Goal: Information Seeking & Learning: Compare options

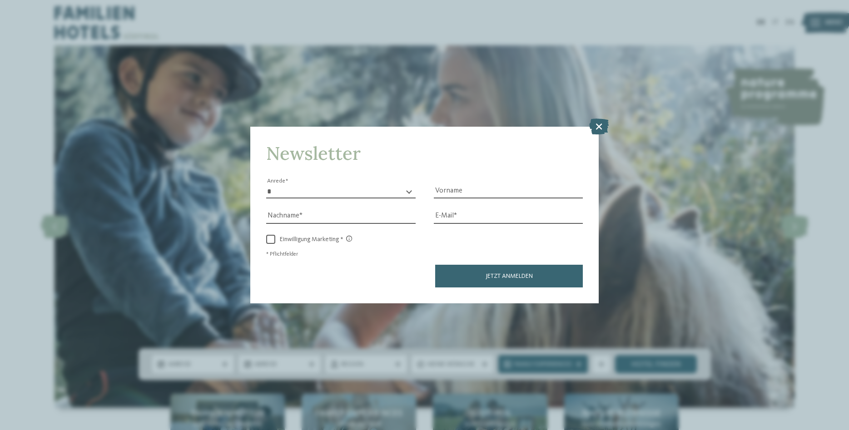
click at [604, 129] on icon at bounding box center [599, 127] width 20 height 16
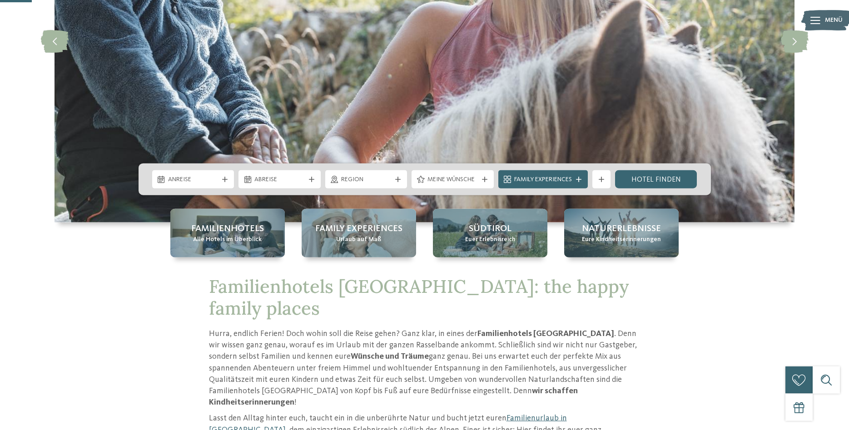
scroll to position [185, 0]
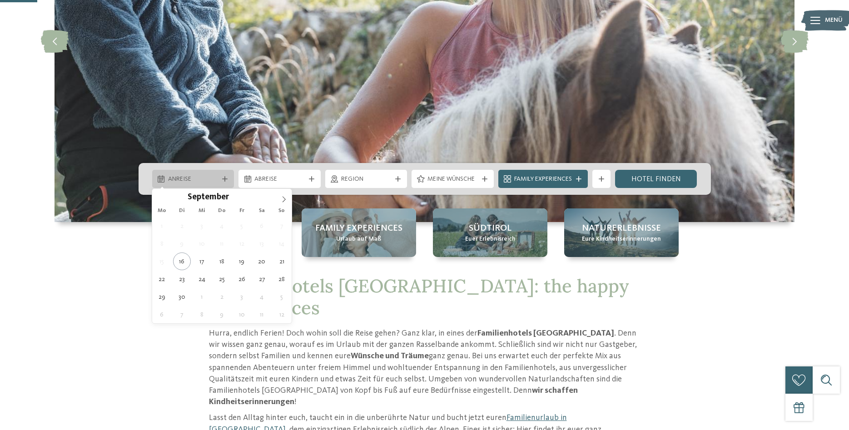
click at [224, 179] on icon at bounding box center [224, 178] width 5 height 5
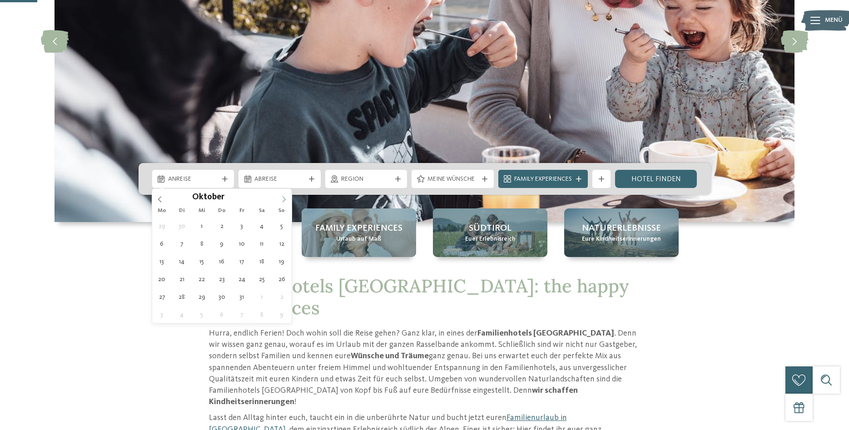
click at [286, 201] on icon at bounding box center [284, 199] width 6 height 6
type input "****"
click at [286, 201] on icon at bounding box center [284, 199] width 6 height 6
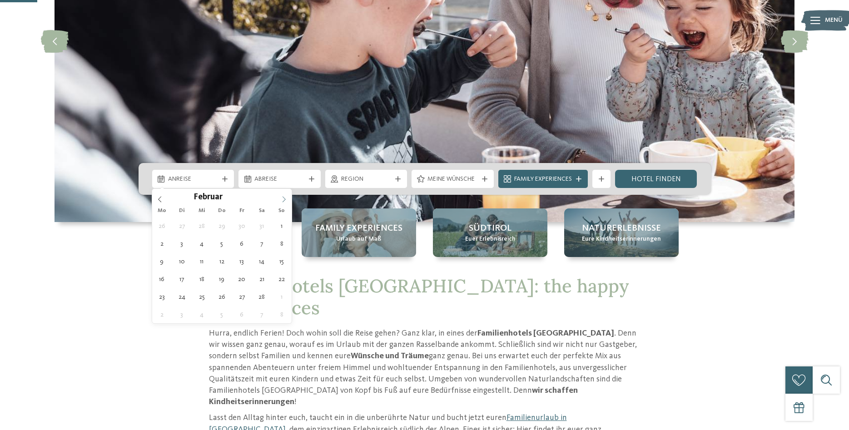
click at [286, 201] on icon at bounding box center [284, 199] width 6 height 6
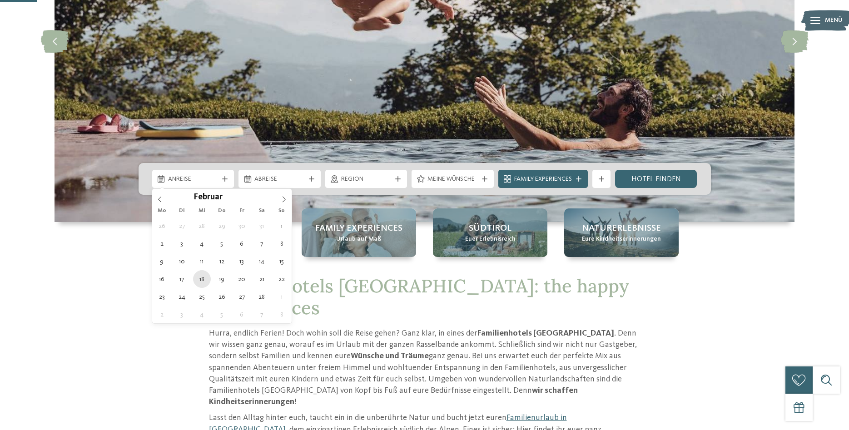
type div "18.02.2026"
type input "****"
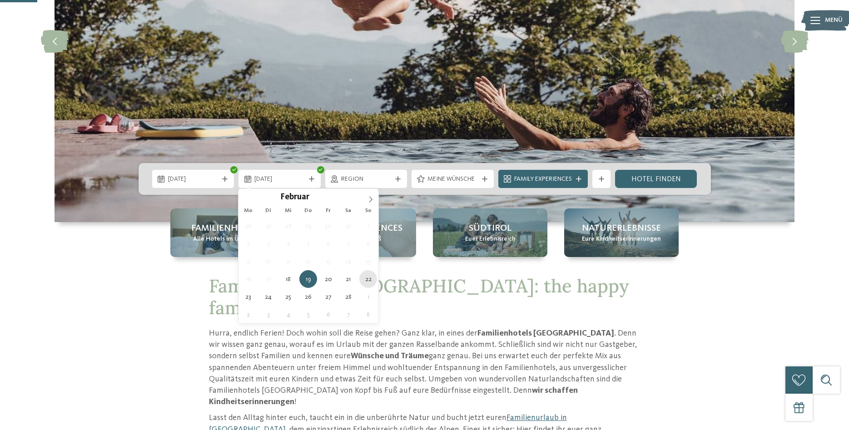
type div "22.02.2026"
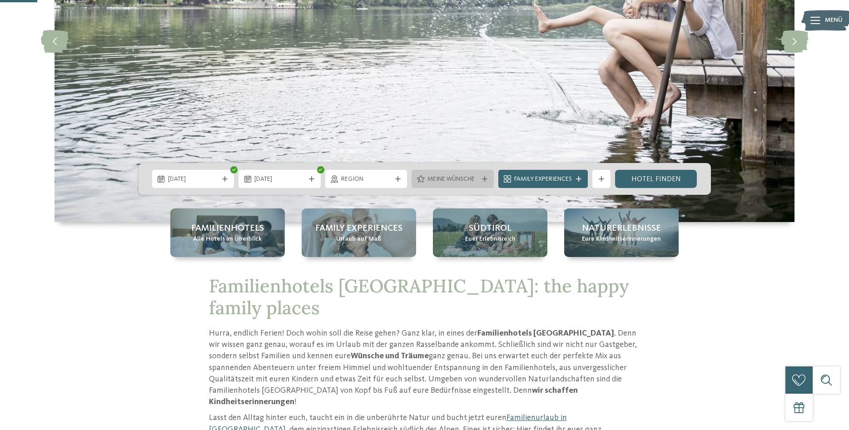
click at [464, 179] on span "Meine Wünsche" at bounding box center [452, 179] width 50 height 9
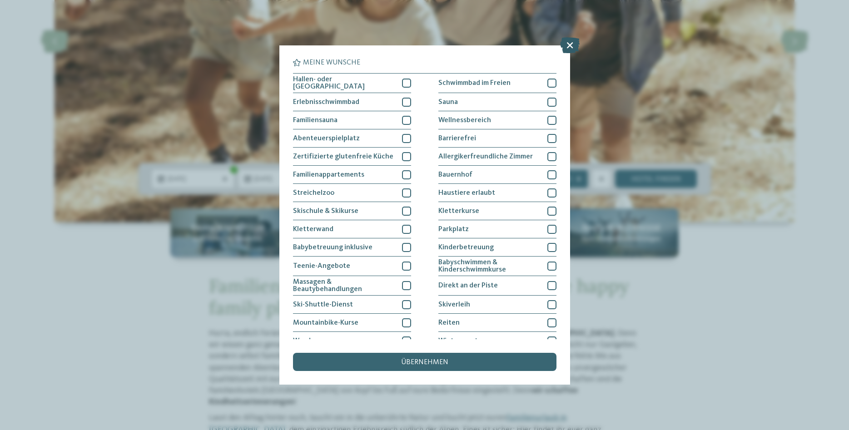
click at [566, 49] on icon at bounding box center [570, 45] width 20 height 16
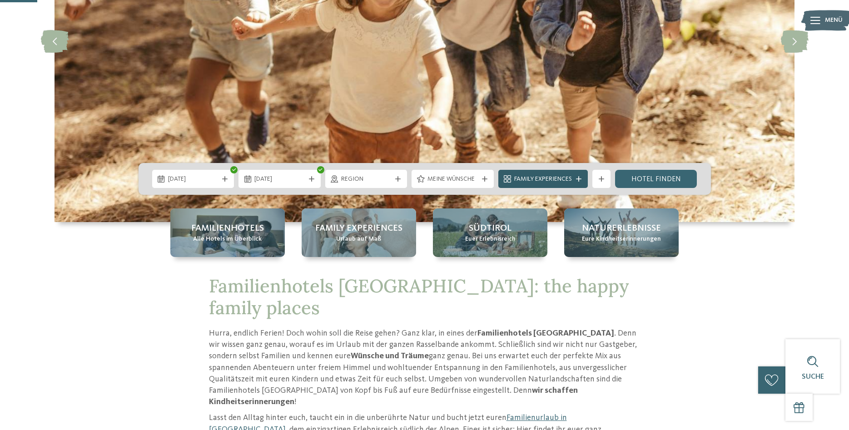
click at [574, 176] on div "Family Experiences" at bounding box center [543, 179] width 62 height 10
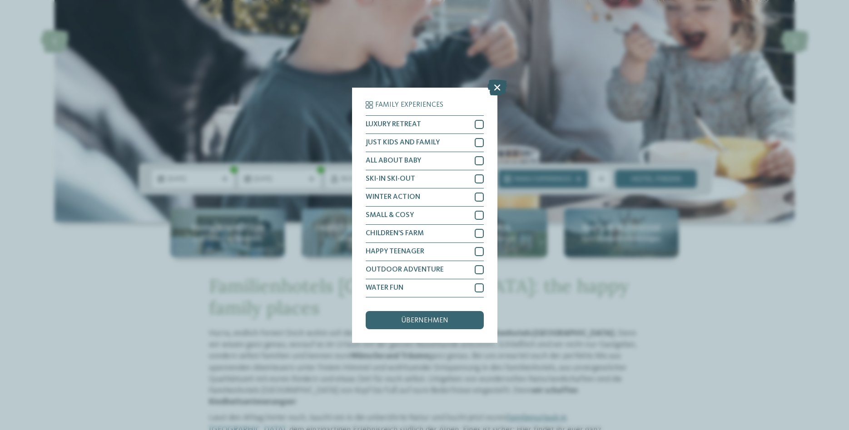
click at [493, 87] on icon at bounding box center [497, 87] width 20 height 16
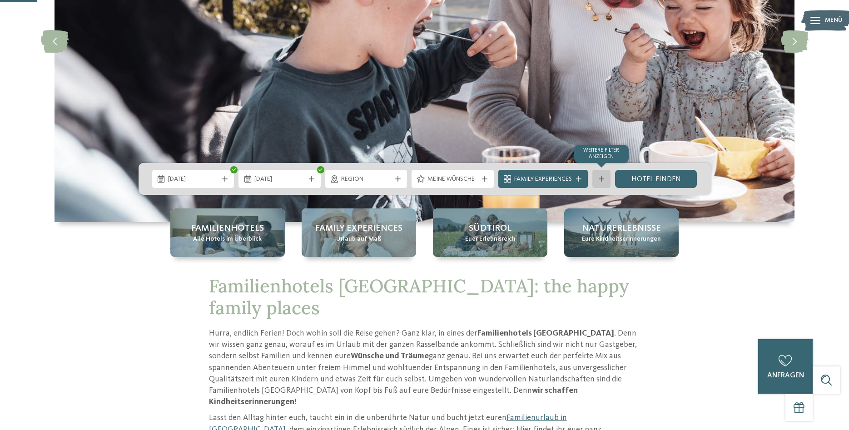
click at [601, 179] on icon at bounding box center [601, 178] width 5 height 5
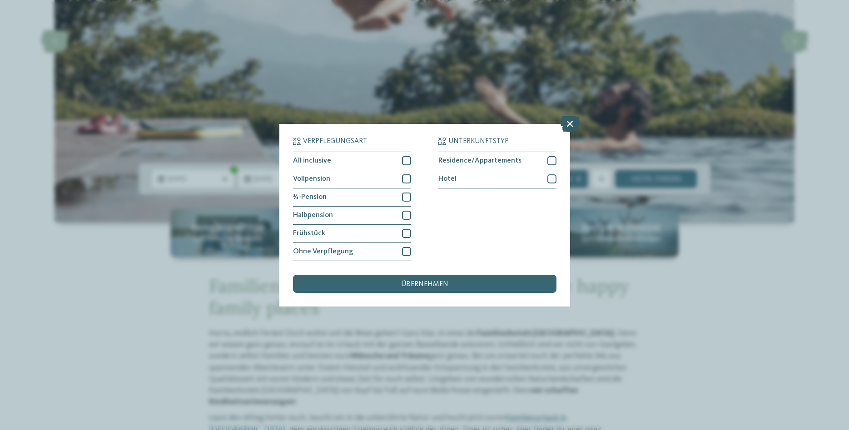
click at [572, 127] on icon at bounding box center [570, 123] width 20 height 16
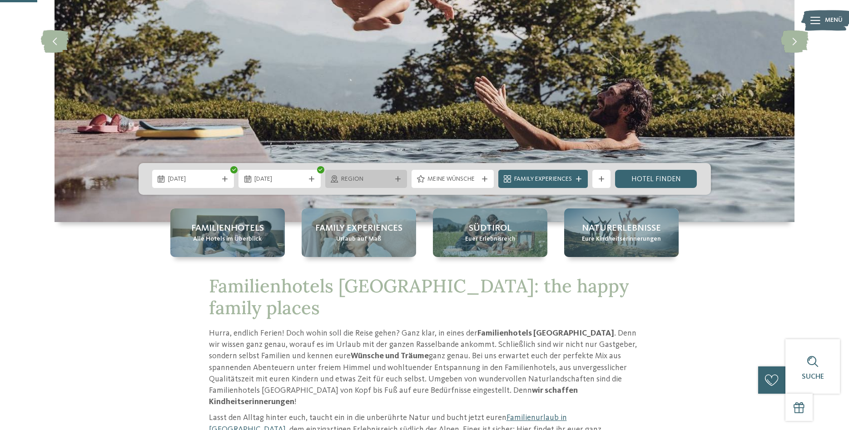
click at [403, 177] on div "Region" at bounding box center [366, 179] width 82 height 18
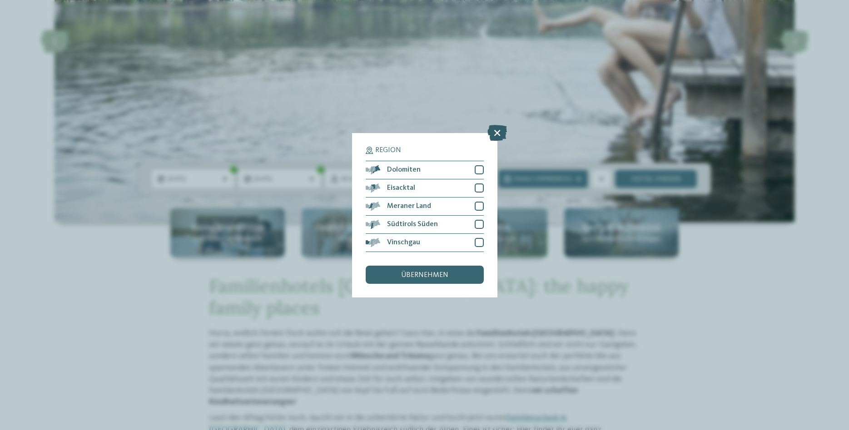
click at [498, 137] on icon at bounding box center [497, 132] width 20 height 16
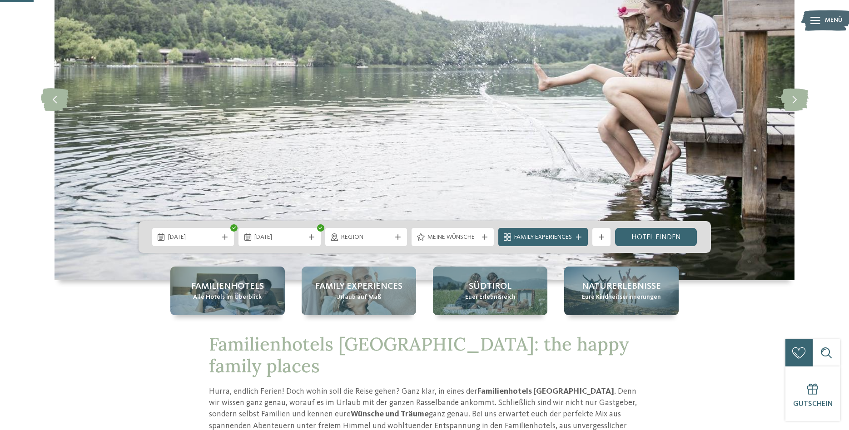
scroll to position [93, 0]
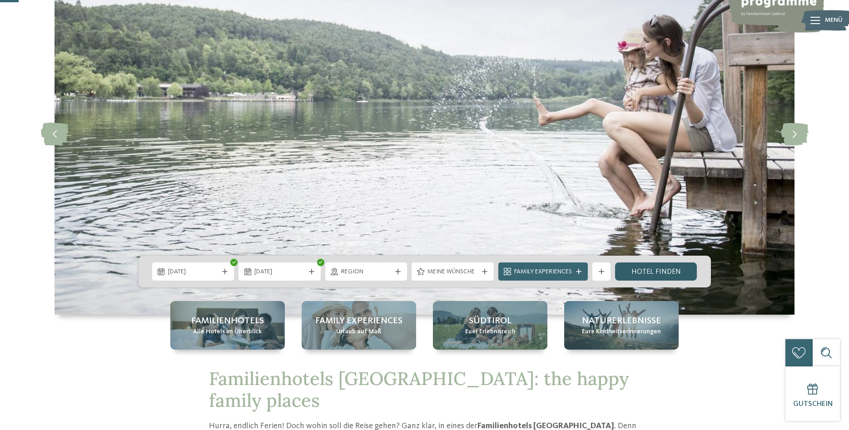
click at [662, 265] on link "Hotel finden" at bounding box center [656, 272] width 82 height 18
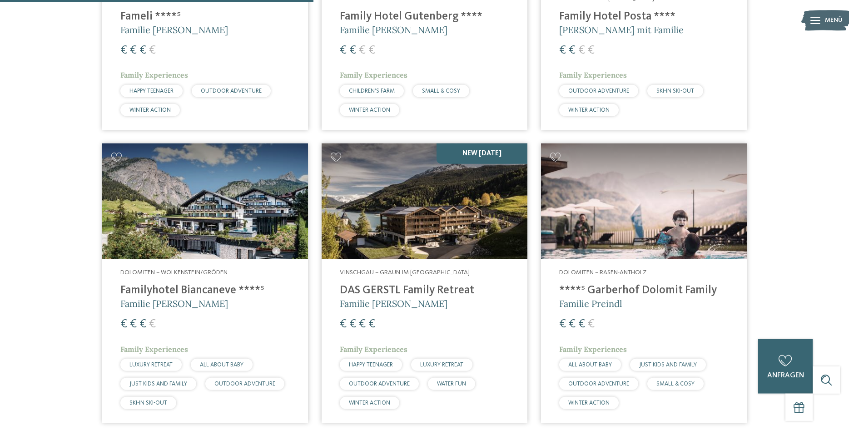
scroll to position [854, 0]
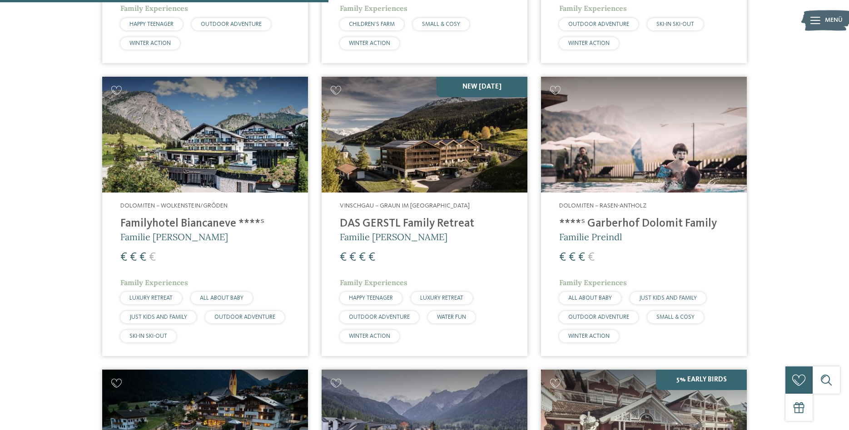
click at [391, 217] on h4 "DAS GERSTL Family Retreat" at bounding box center [424, 224] width 169 height 14
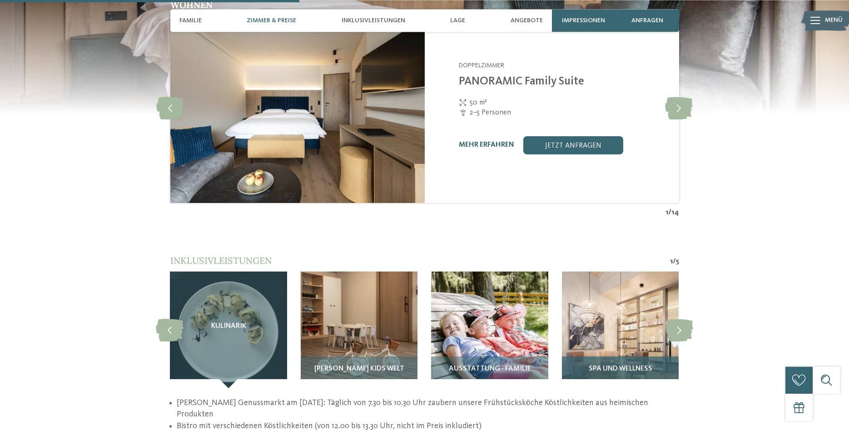
scroll to position [1158, 0]
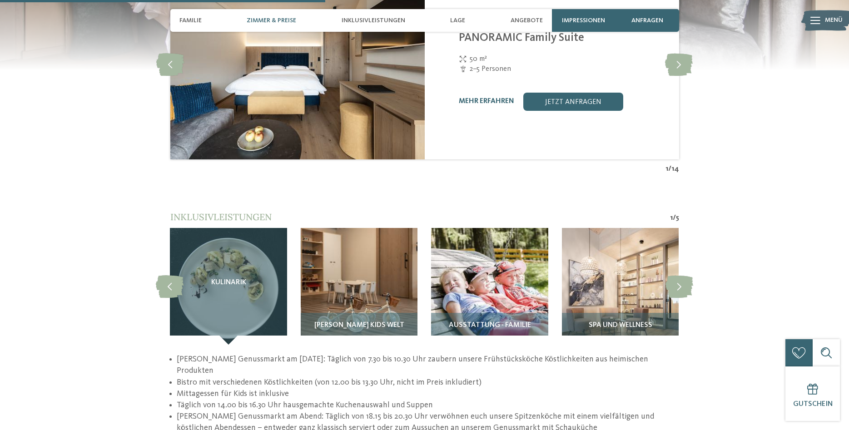
click at [768, 179] on div "zurück zur Hotelübersicht NEW MAY 2025 ab" at bounding box center [424, 347] width 849 height 2921
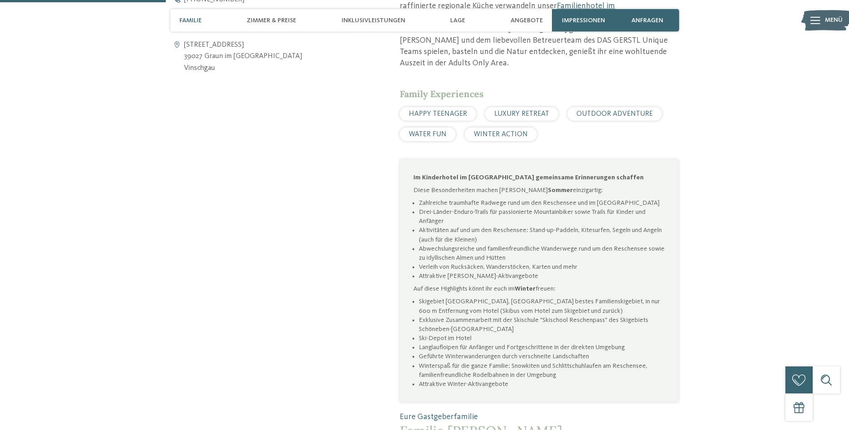
scroll to position [371, 0]
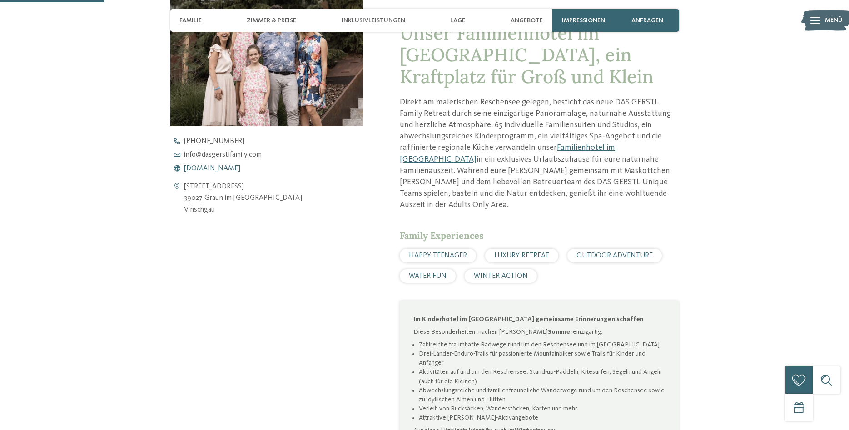
click at [217, 167] on span "www.dasgerstlfamily.com" at bounding box center [212, 168] width 56 height 7
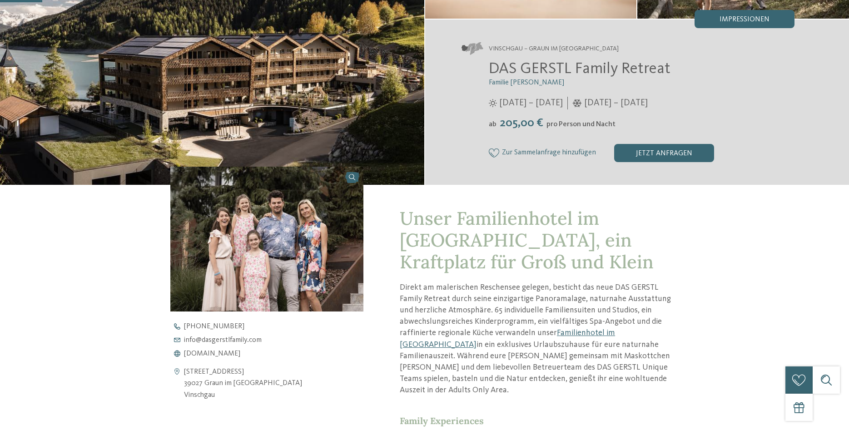
scroll to position [0, 0]
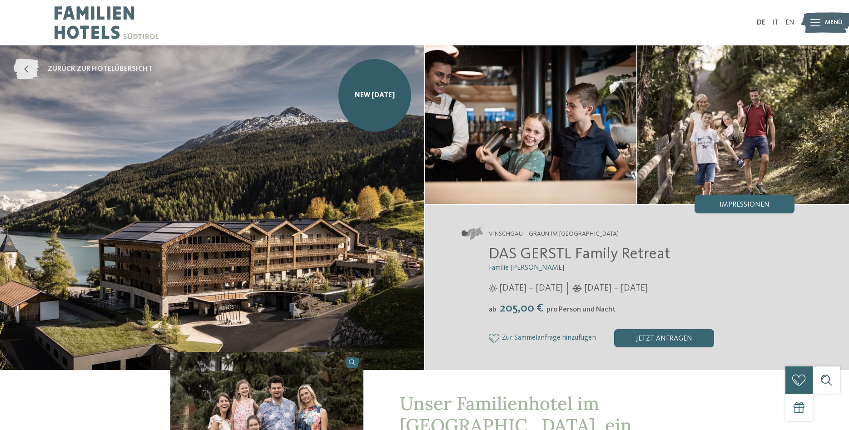
click at [31, 72] on icon at bounding box center [26, 69] width 25 height 20
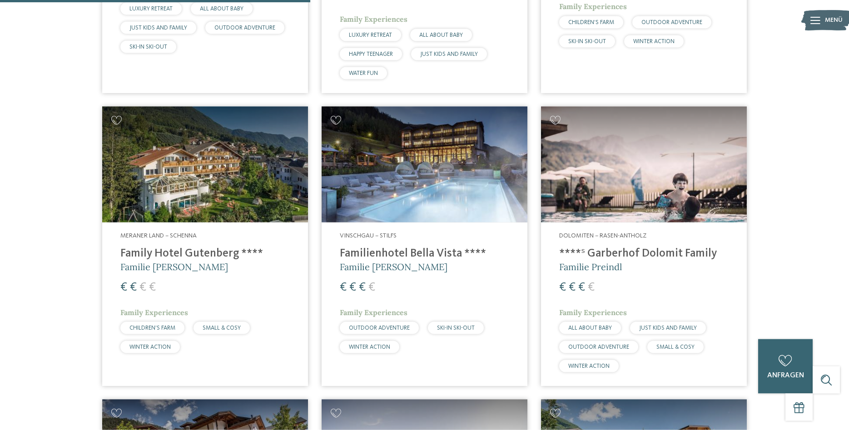
scroll to position [1112, 0]
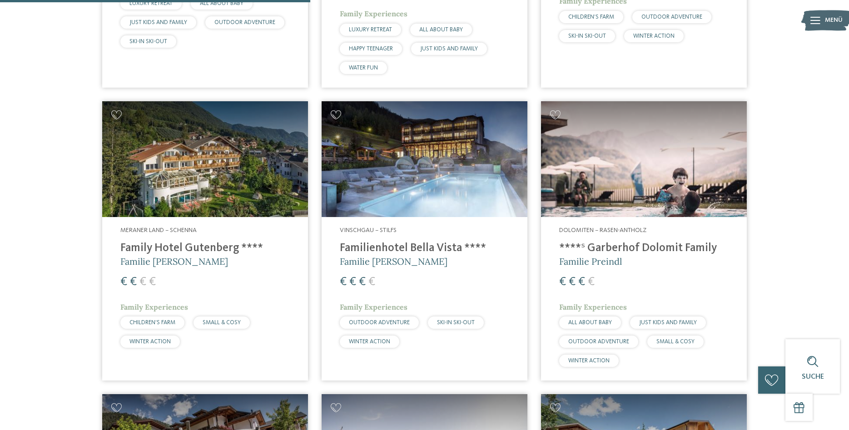
click at [407, 242] on h4 "Familienhotel Bella Vista ****" at bounding box center [424, 249] width 169 height 14
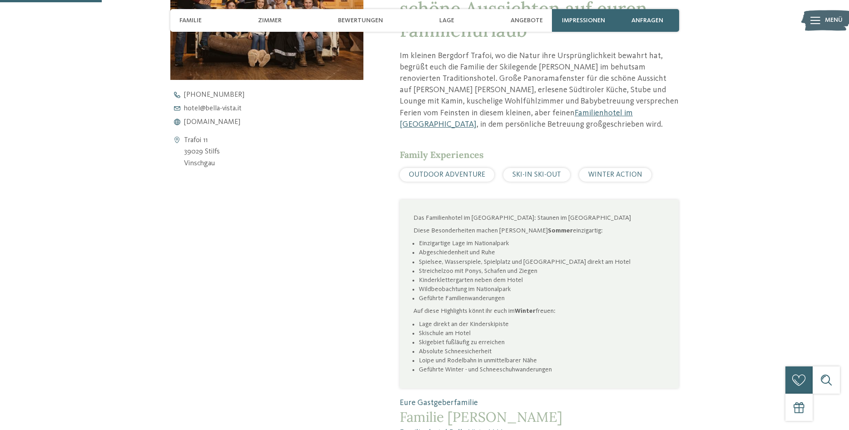
scroll to position [185, 0]
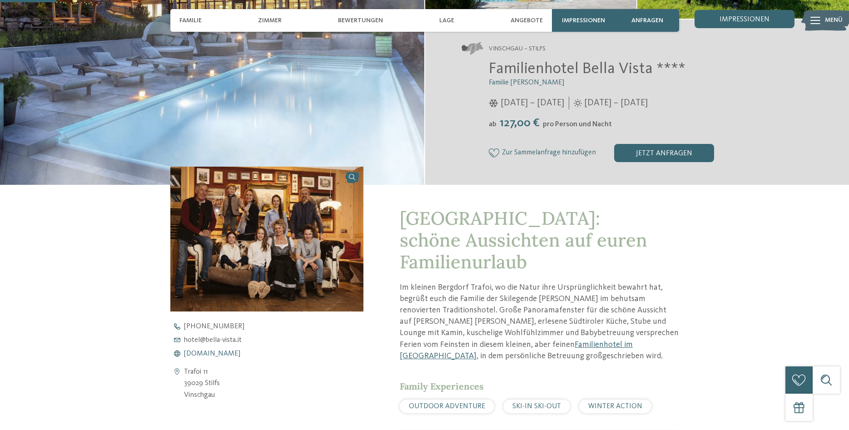
click at [224, 355] on span "www.bella-vista.it" at bounding box center [212, 353] width 56 height 7
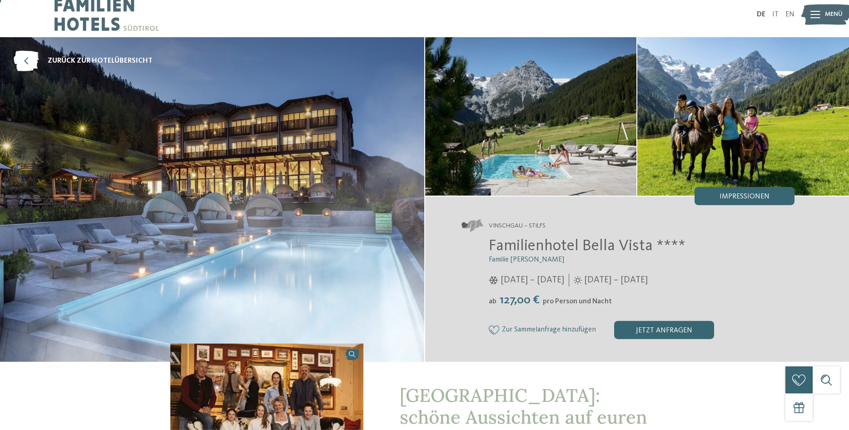
scroll to position [0, 0]
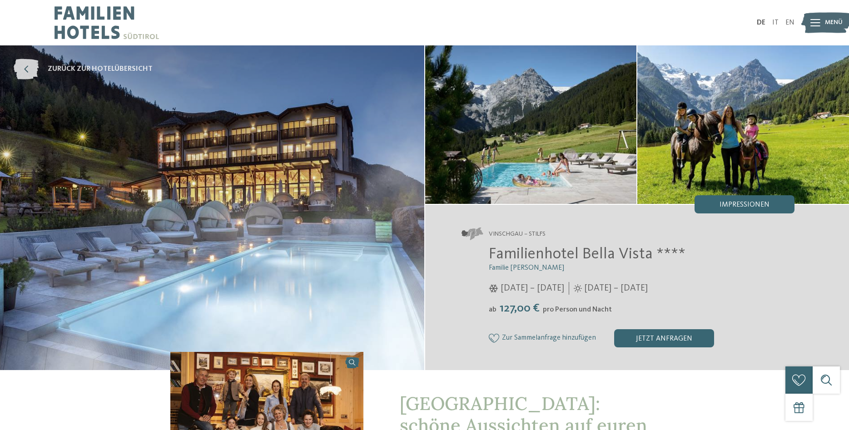
click at [25, 72] on icon at bounding box center [26, 69] width 25 height 20
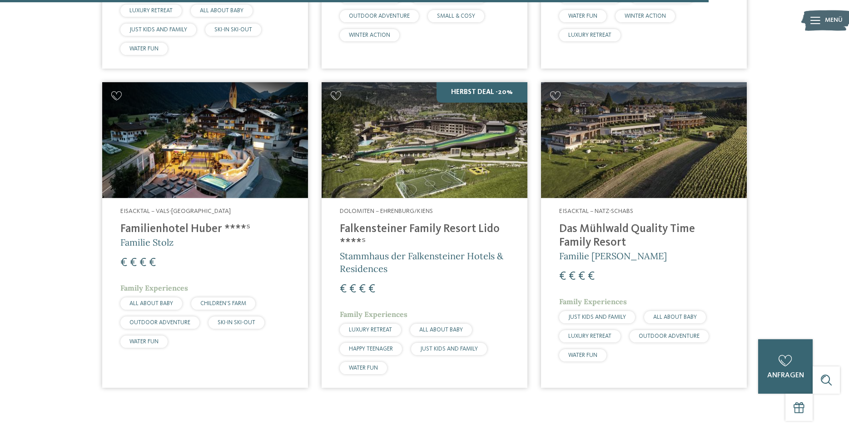
scroll to position [2548, 0]
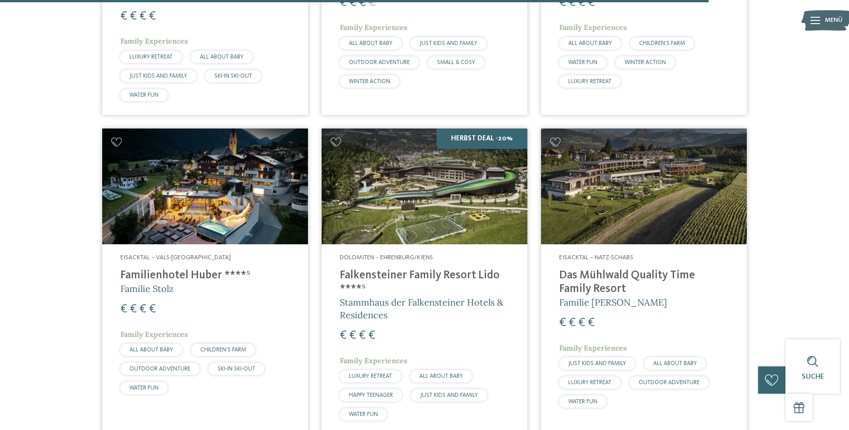
click at [180, 269] on h4 "Familienhotel Huber ****ˢ" at bounding box center [204, 276] width 169 height 14
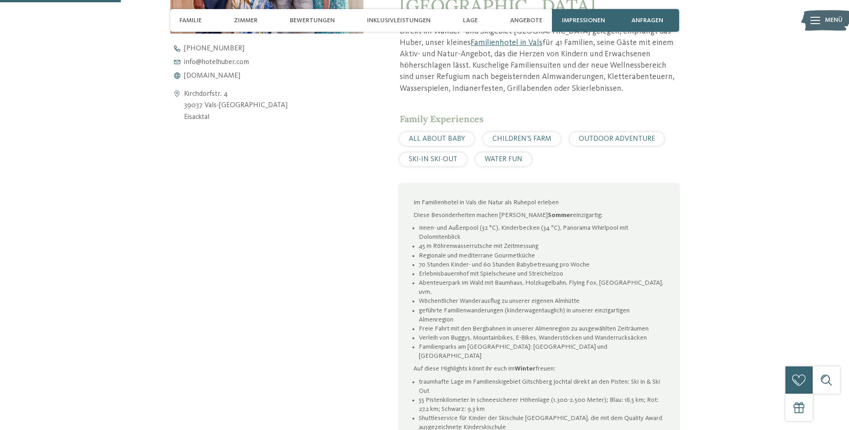
scroll to position [278, 0]
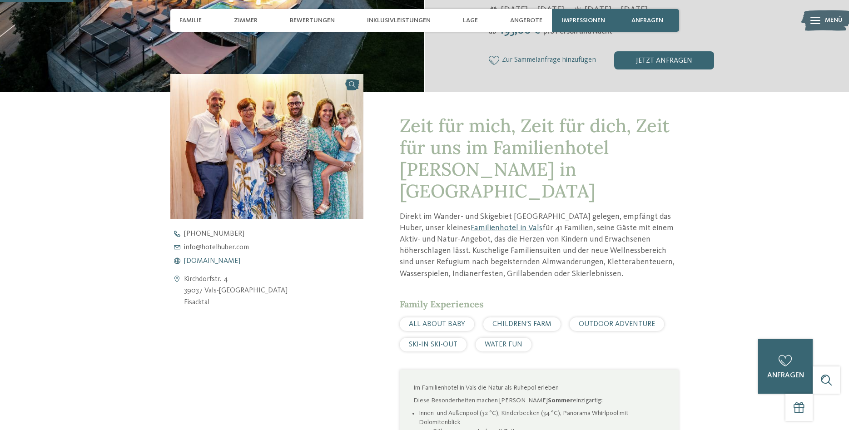
click at [206, 261] on span "www.hotelhuber.com" at bounding box center [212, 261] width 56 height 7
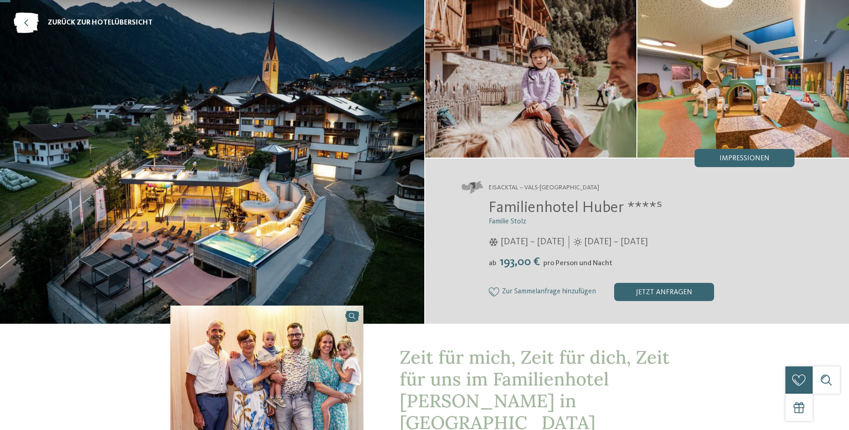
scroll to position [0, 0]
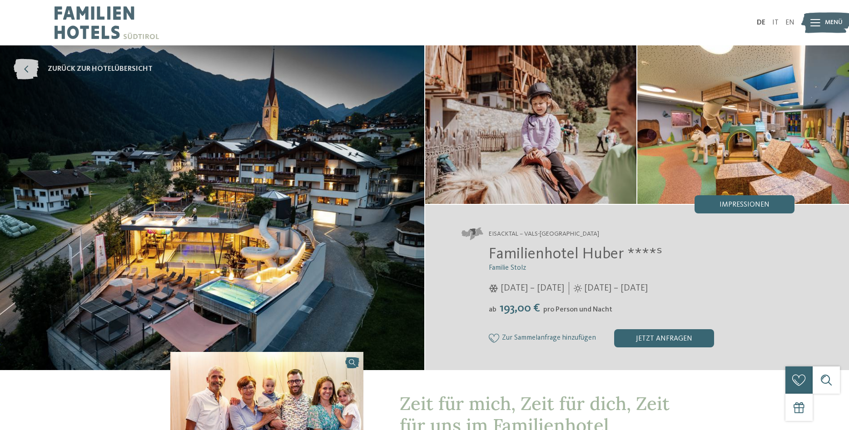
click at [27, 67] on icon at bounding box center [26, 69] width 25 height 20
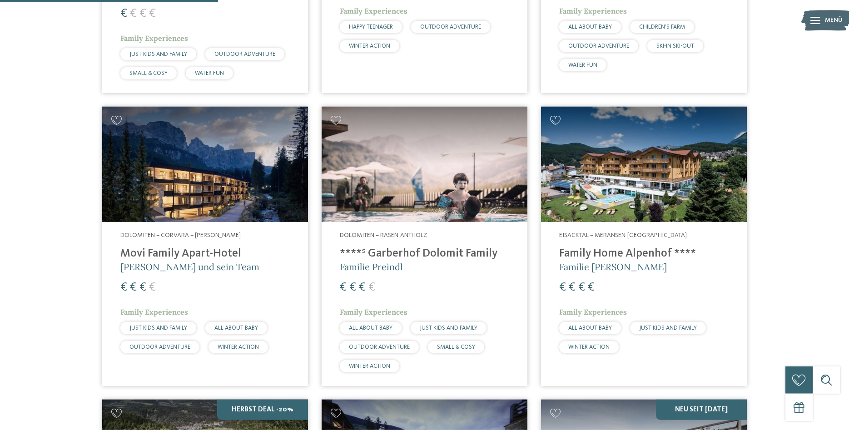
scroll to position [788, 0]
click at [436, 247] on h4 "****ˢ Garberhof Dolomit Family" at bounding box center [424, 254] width 169 height 14
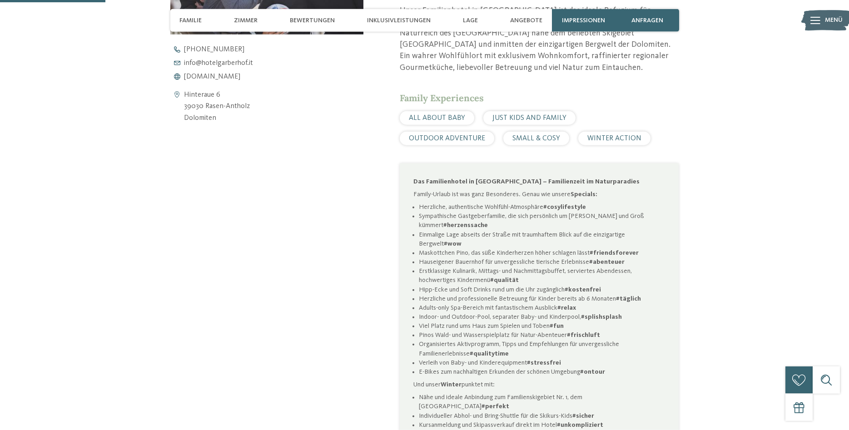
scroll to position [324, 0]
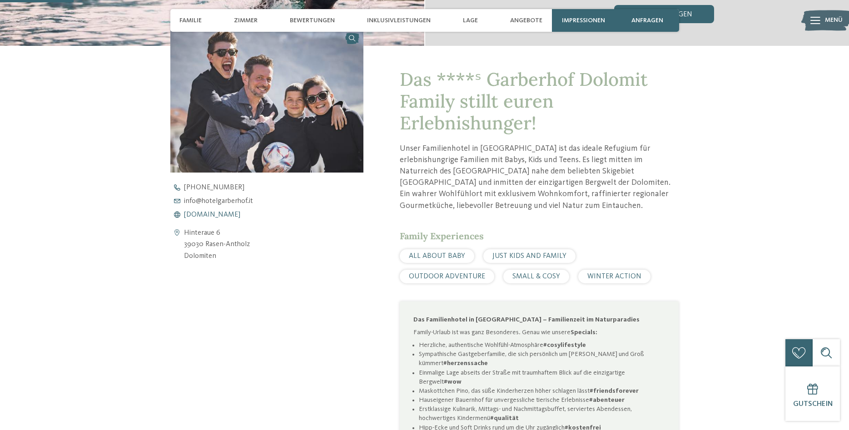
click at [240, 213] on span "www.hotelgarberhof.it" at bounding box center [212, 214] width 56 height 7
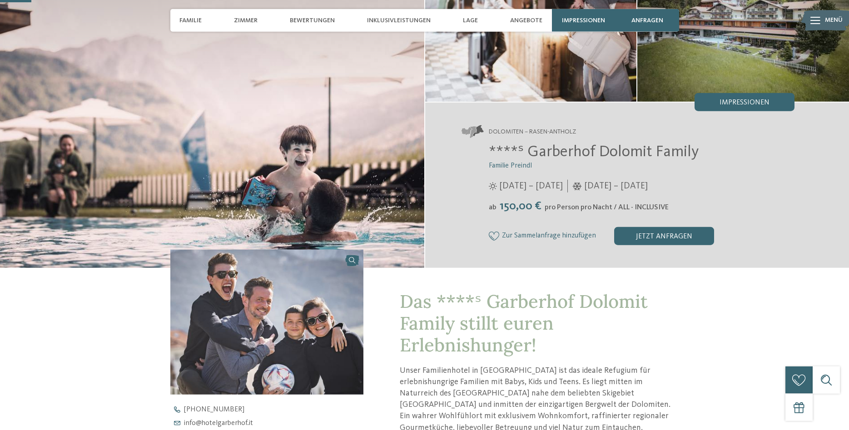
scroll to position [0, 0]
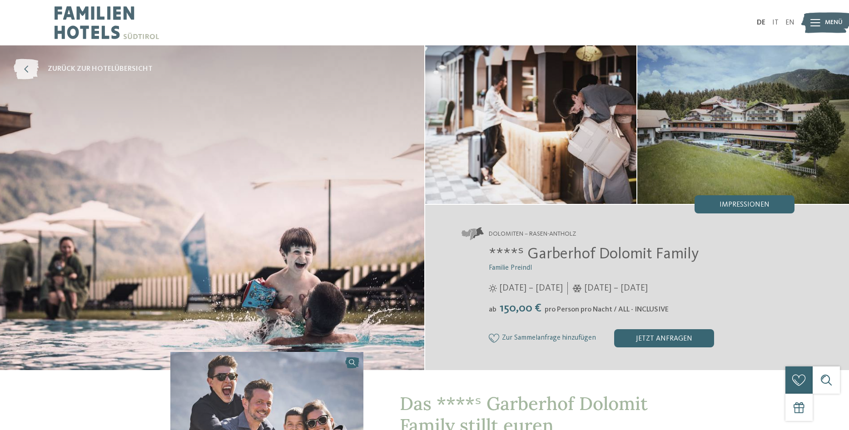
click at [27, 66] on icon at bounding box center [26, 69] width 25 height 20
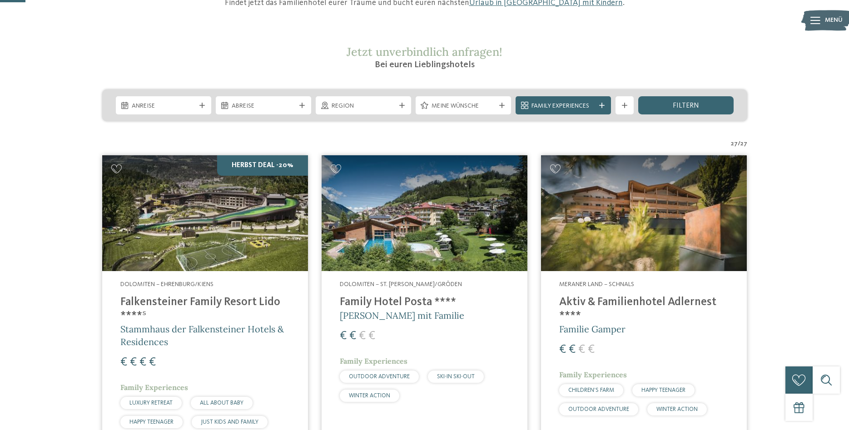
scroll to position [185, 0]
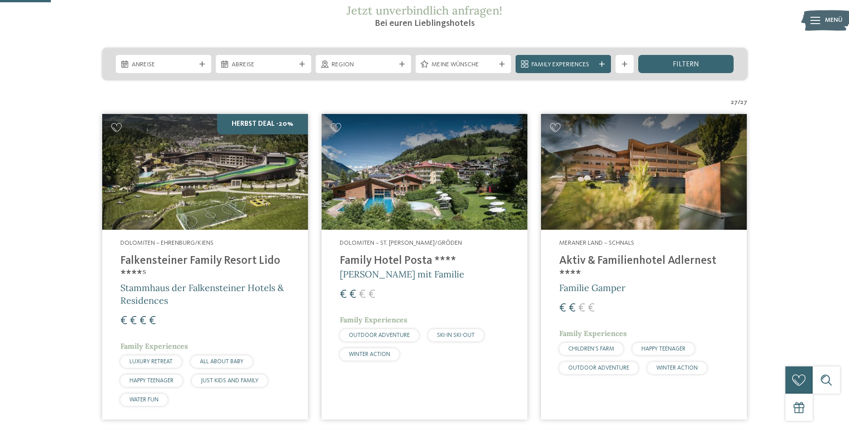
click at [395, 263] on h4 "Family Hotel Posta ****" at bounding box center [424, 261] width 169 height 14
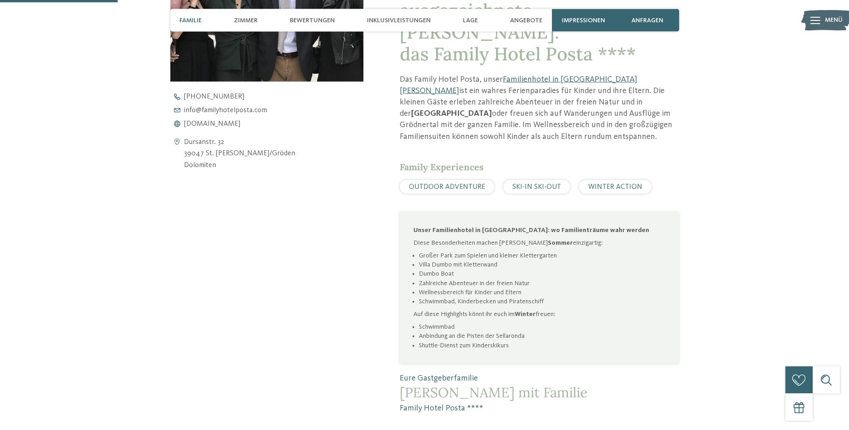
scroll to position [417, 0]
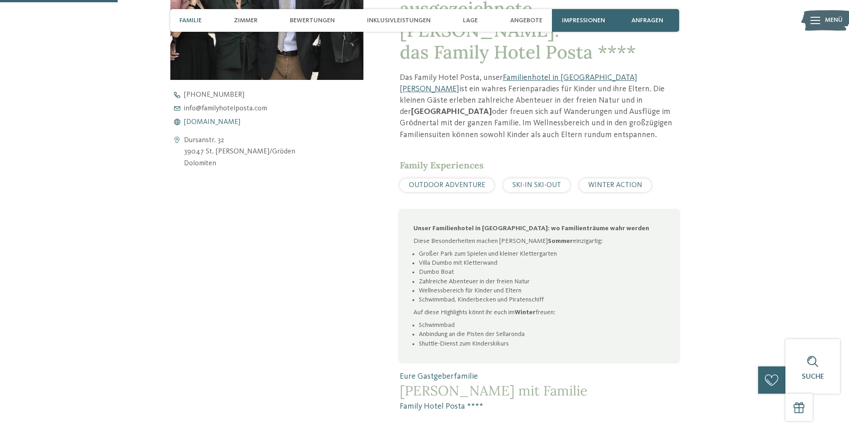
click at [227, 120] on span "[DOMAIN_NAME]" at bounding box center [212, 122] width 56 height 7
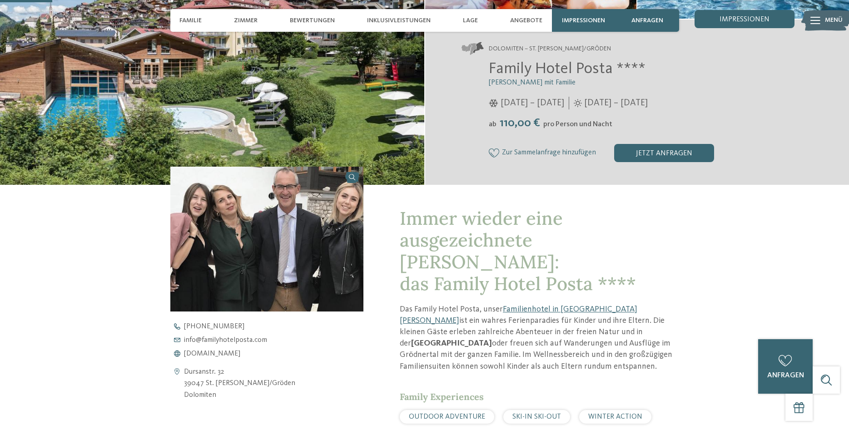
scroll to position [0, 0]
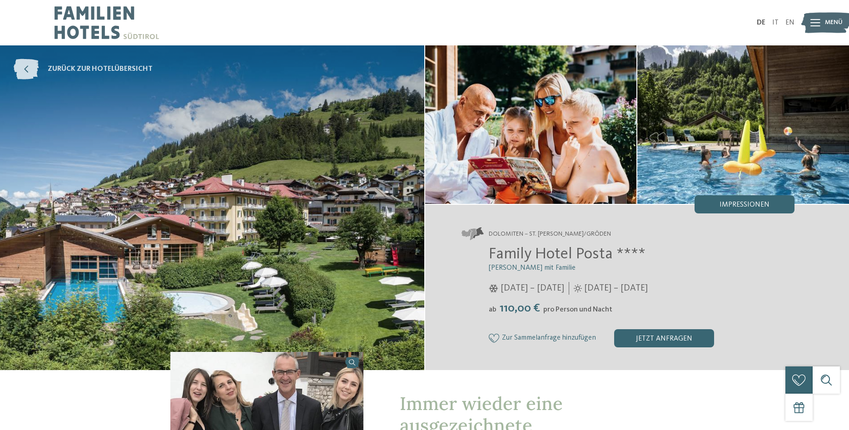
click at [30, 66] on icon at bounding box center [26, 69] width 25 height 20
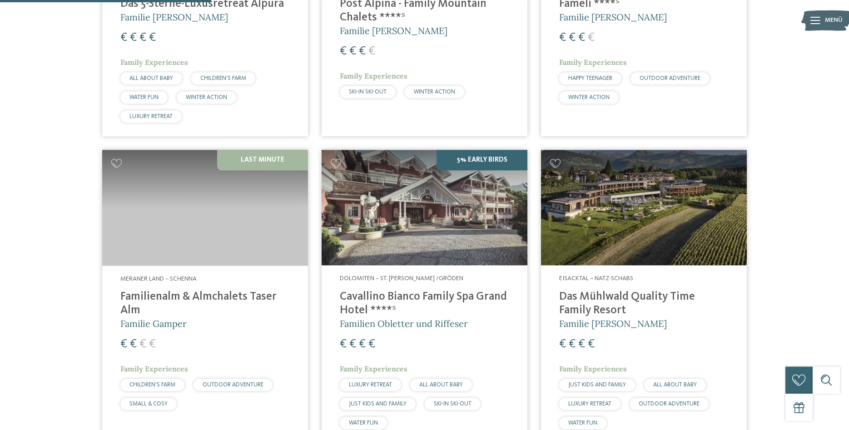
scroll to position [788, 0]
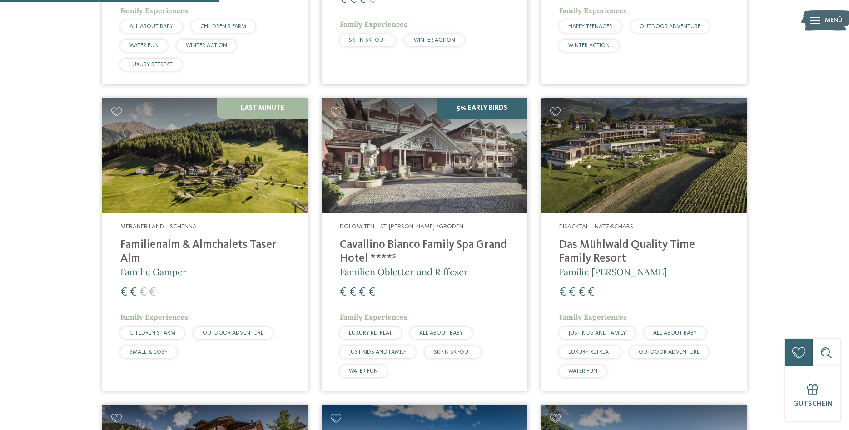
click at [451, 242] on h4 "Cavallino Bianco Family Spa Grand Hotel ****ˢ" at bounding box center [424, 251] width 169 height 27
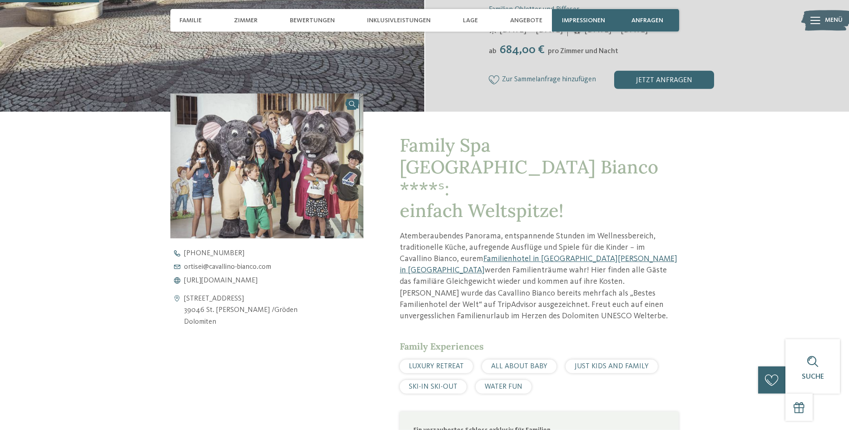
scroll to position [232, 0]
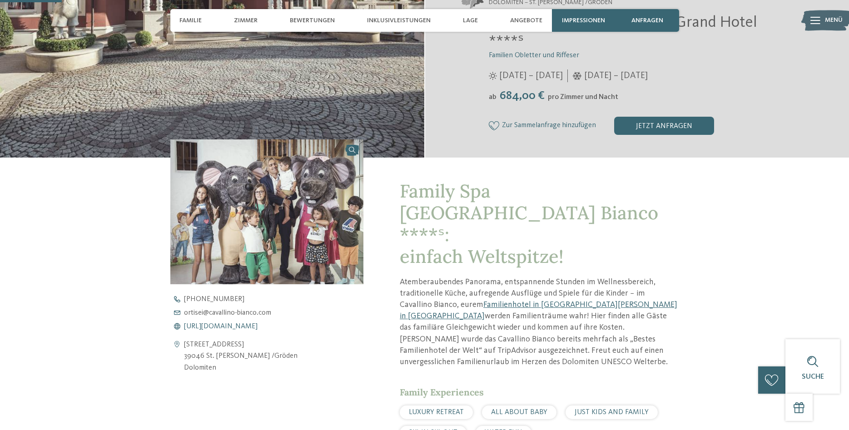
click at [251, 323] on span "https://www.cavallino-bianco.com/de/familienhotel-sudtirol" at bounding box center [221, 326] width 74 height 7
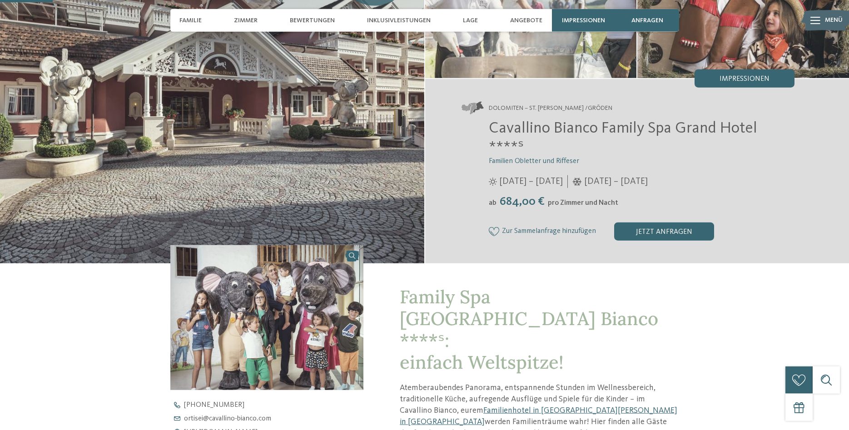
scroll to position [0, 0]
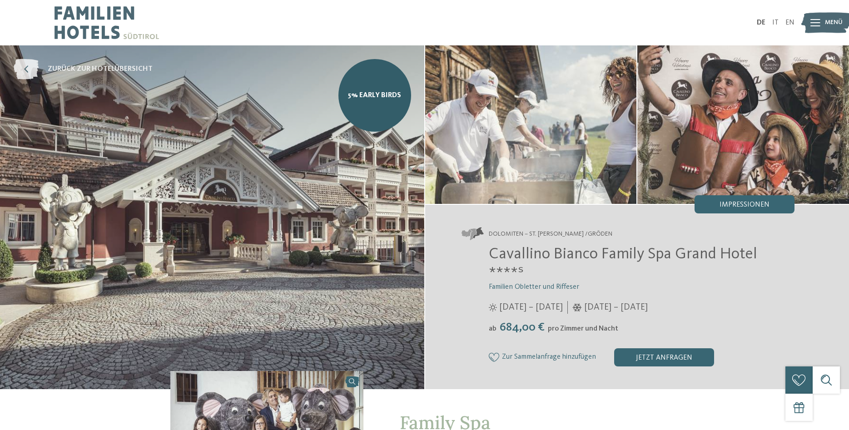
click at [30, 67] on icon at bounding box center [26, 69] width 25 height 20
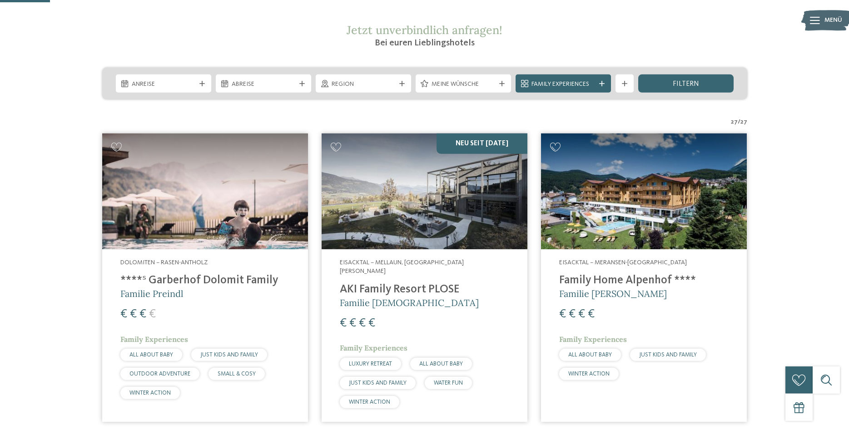
scroll to position [185, 0]
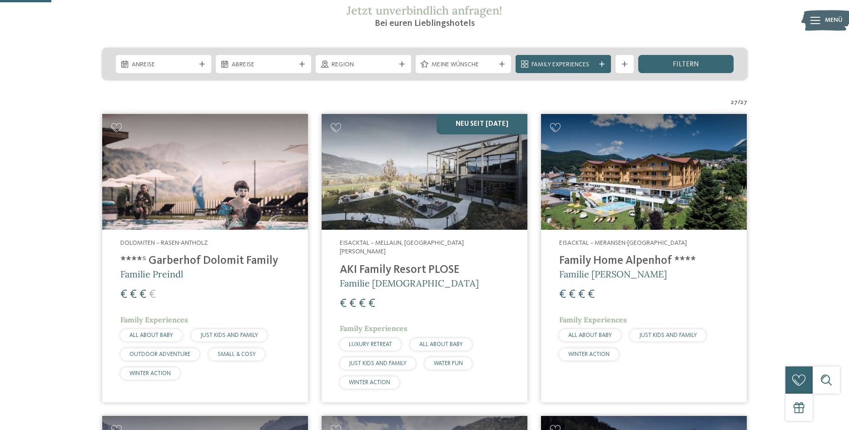
click at [425, 263] on h4 "AKI Family Resort PLOSE" at bounding box center [424, 270] width 169 height 14
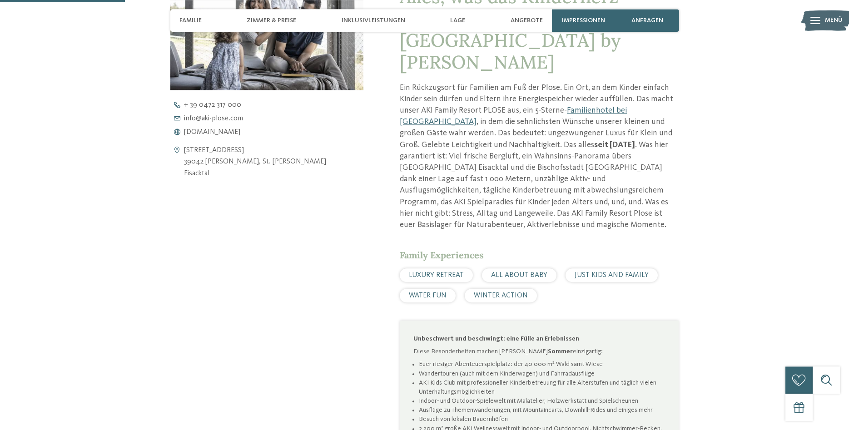
scroll to position [278, 0]
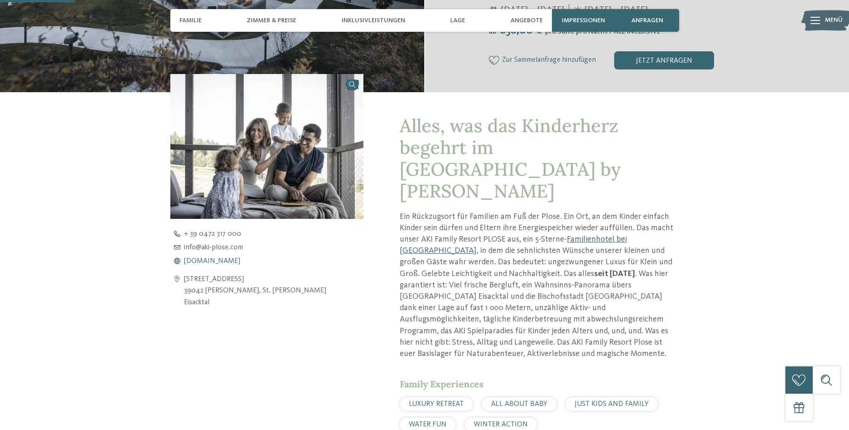
click at [206, 261] on span "[DOMAIN_NAME]" at bounding box center [212, 261] width 56 height 7
